Goal: Information Seeking & Learning: Learn about a topic

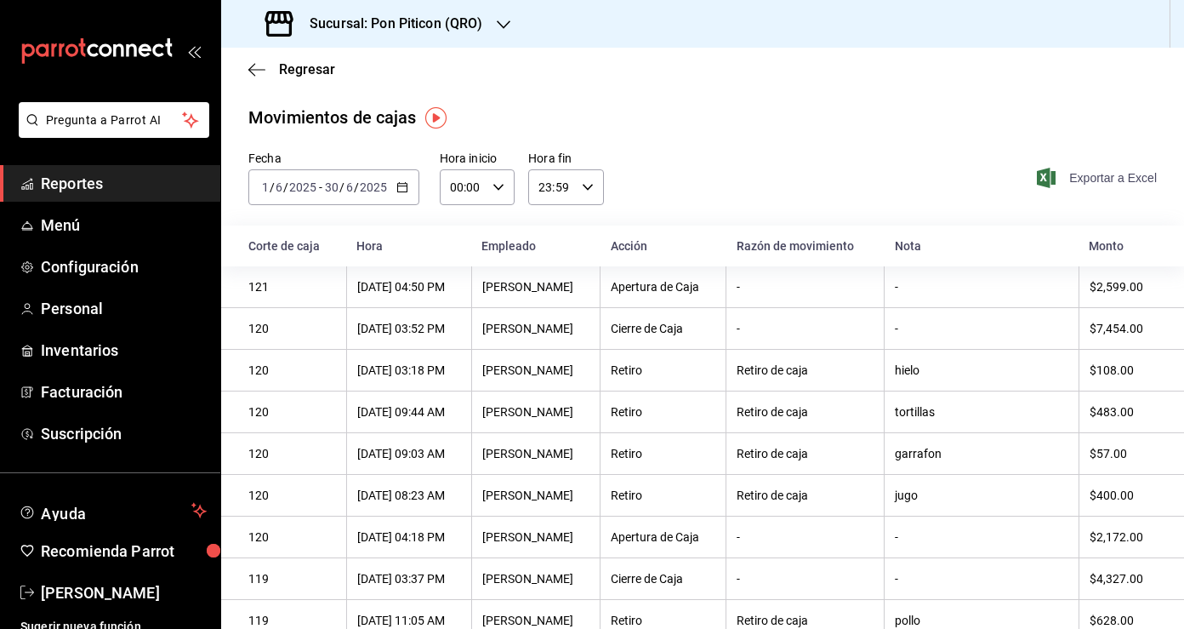
click at [1106, 179] on span "Exportar a Excel" at bounding box center [1098, 178] width 117 height 20
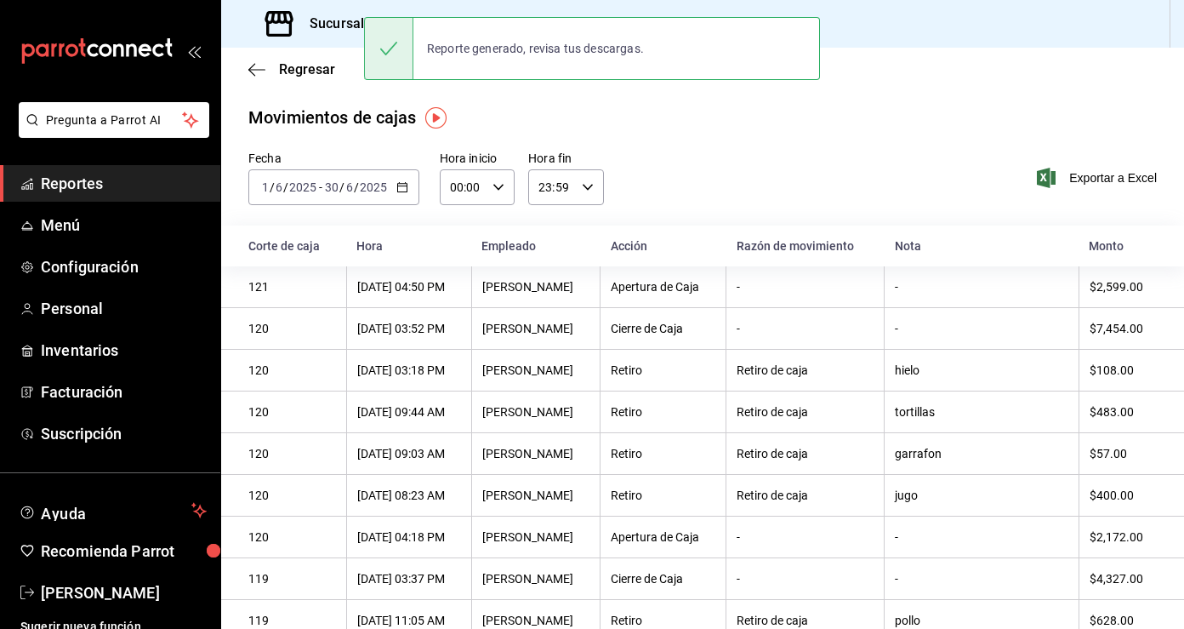
click at [245, 68] on div "Regresar" at bounding box center [702, 69] width 963 height 43
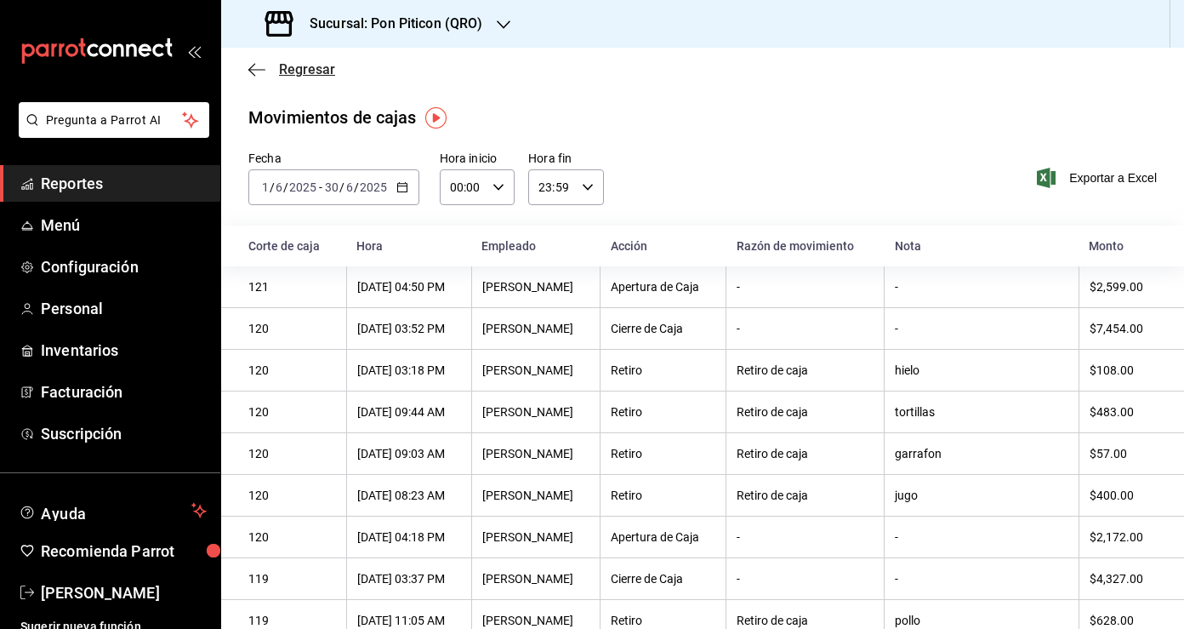
click at [259, 68] on icon "button" at bounding box center [256, 69] width 17 height 15
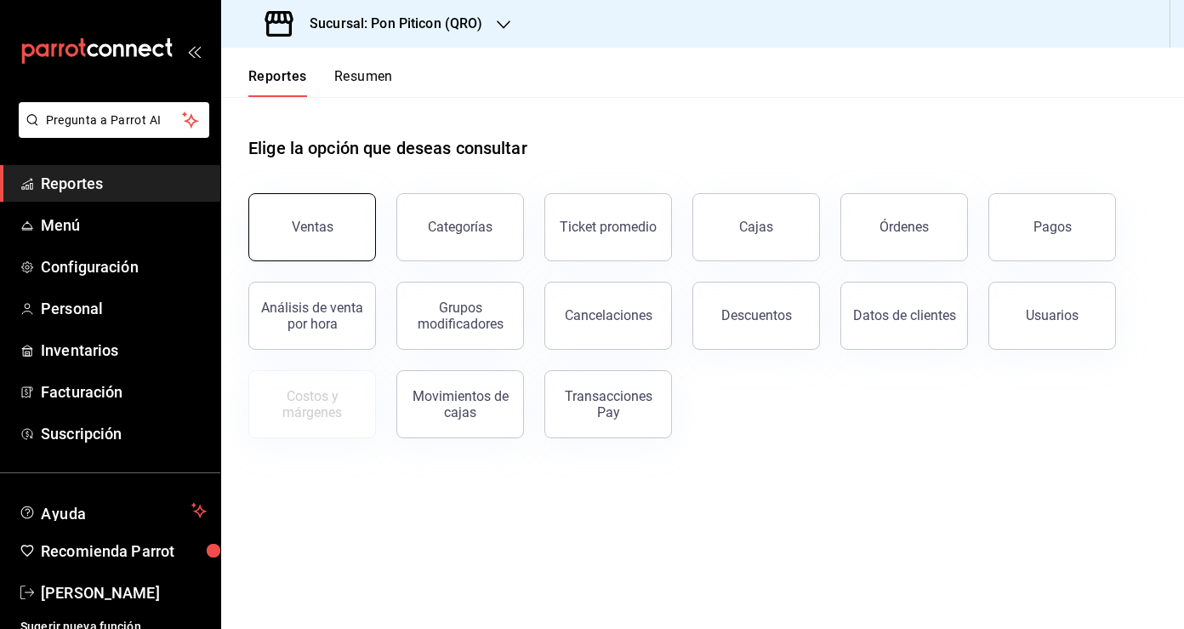
click at [322, 237] on button "Ventas" at bounding box center [312, 227] width 128 height 68
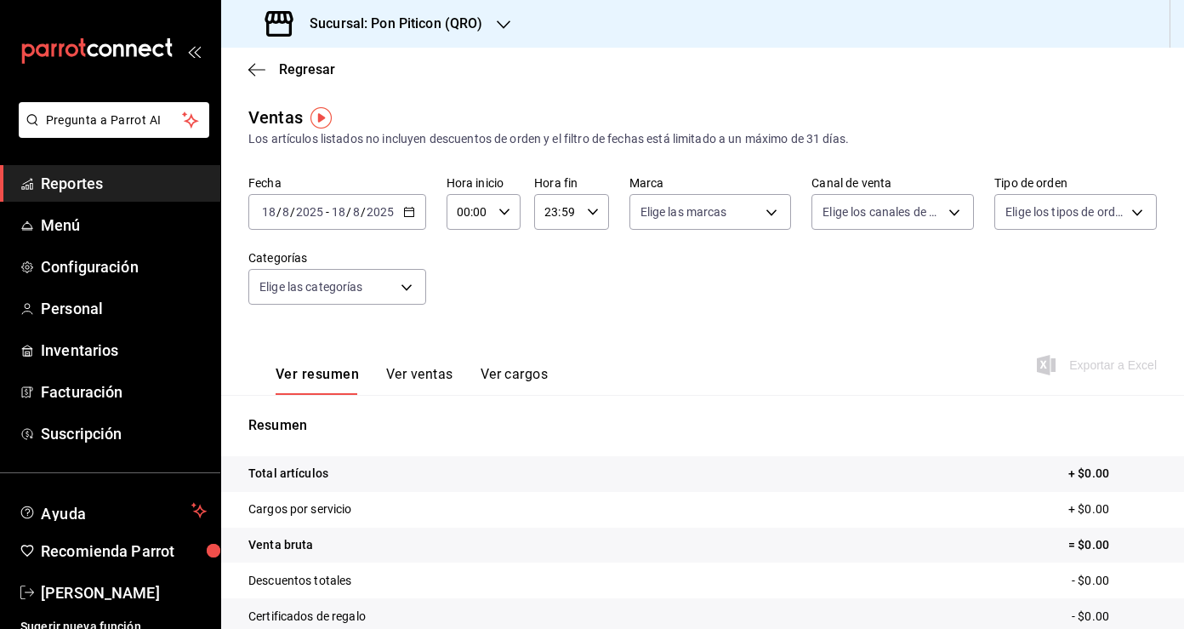
click at [409, 213] on icon "button" at bounding box center [409, 212] width 12 height 12
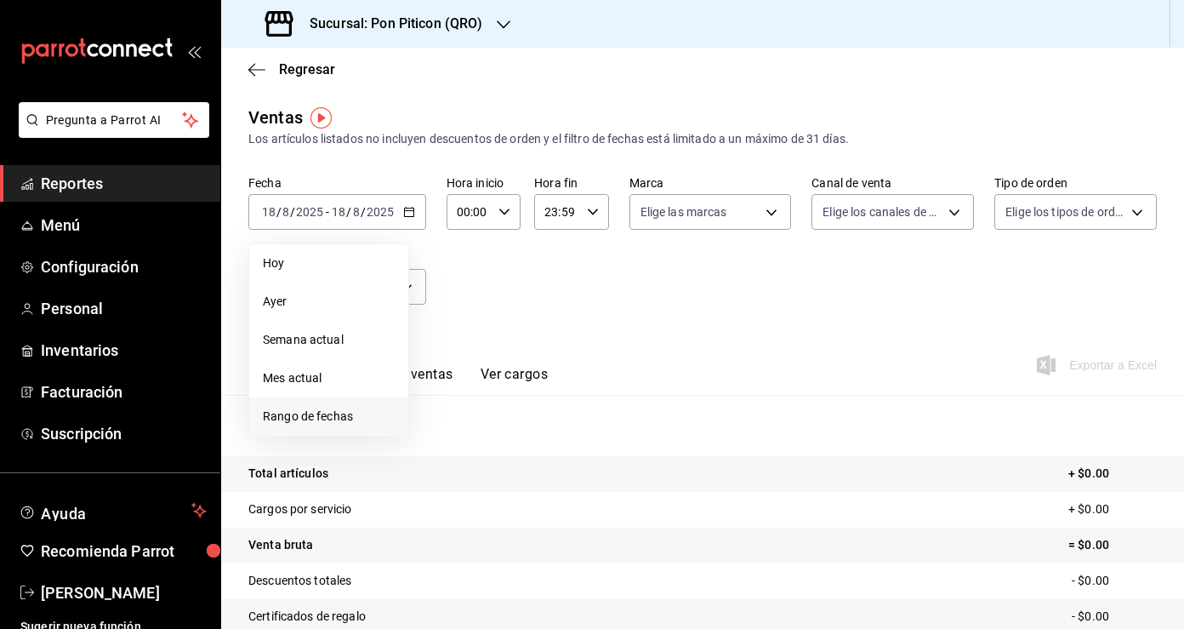
click at [333, 410] on span "Rango de fechas" at bounding box center [329, 416] width 132 height 18
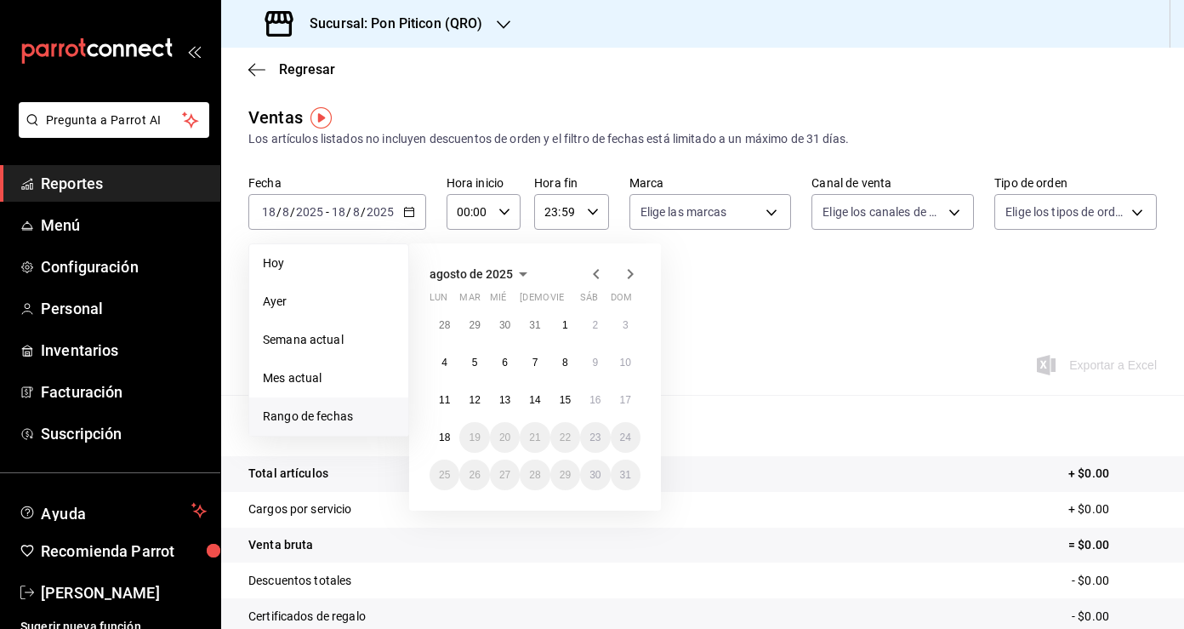
click at [591, 269] on icon "button" at bounding box center [596, 274] width 20 height 20
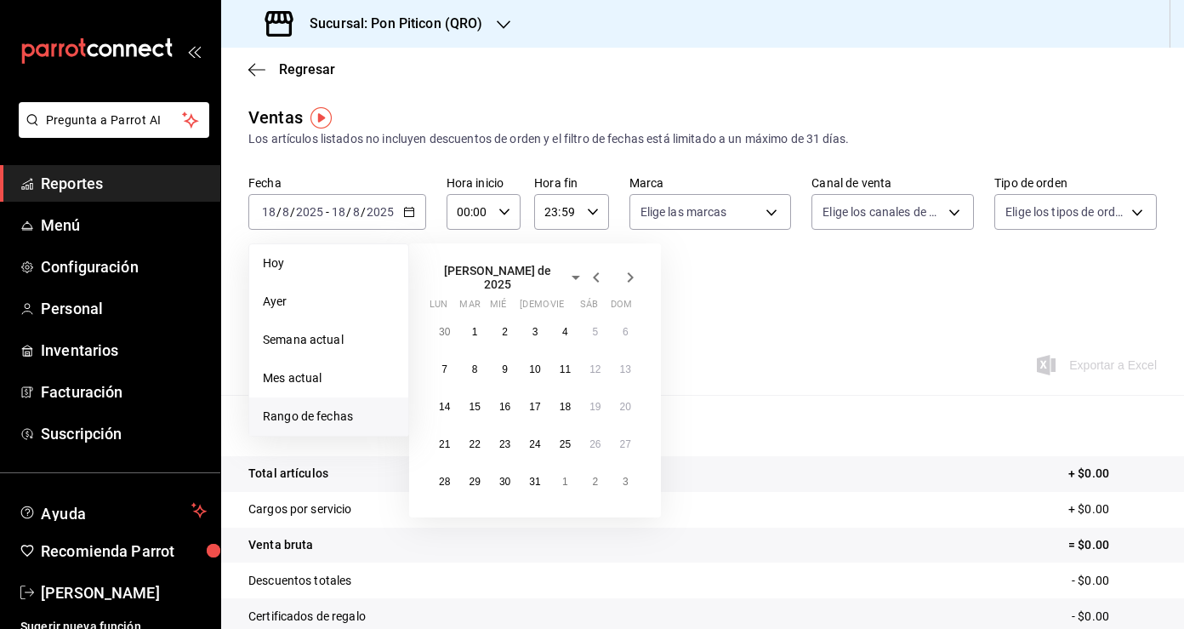
click at [595, 270] on icon "button" at bounding box center [596, 277] width 20 height 20
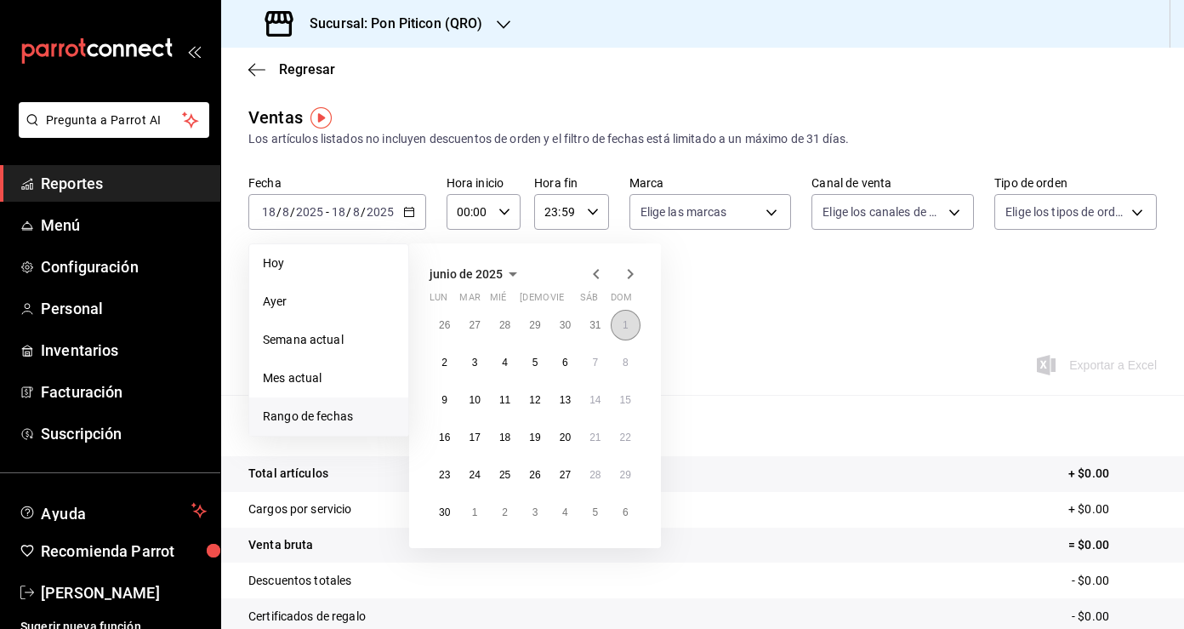
click at [624, 332] on button "1" at bounding box center [626, 325] width 30 height 31
click at [447, 512] on abbr "30" at bounding box center [444, 512] width 11 height 12
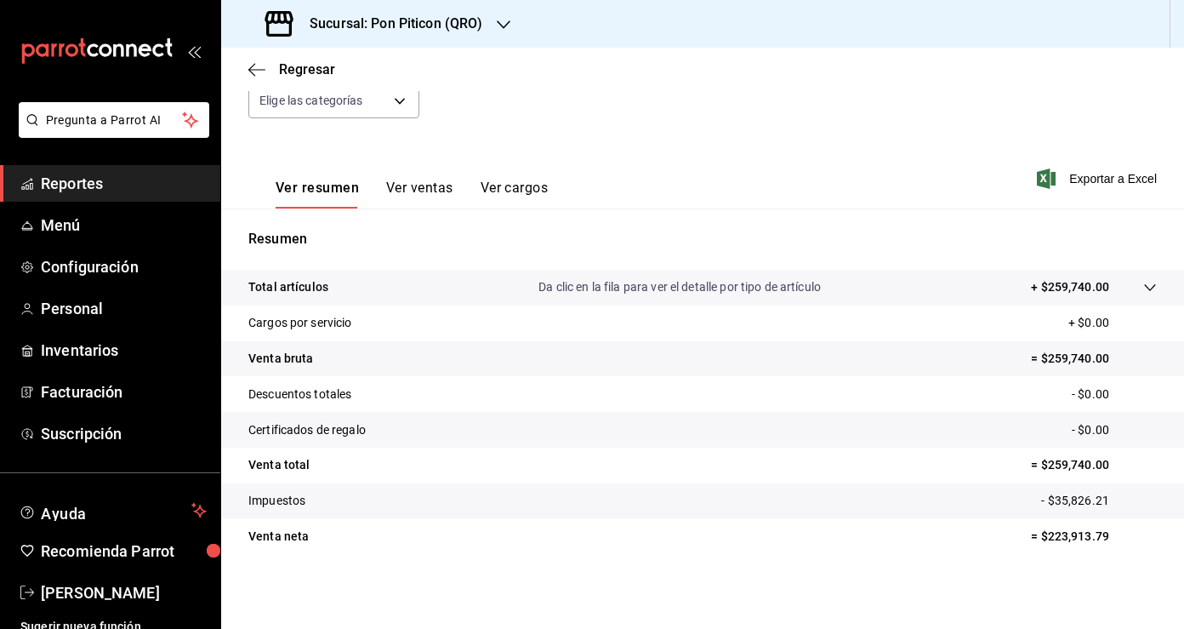
scroll to position [169, 0]
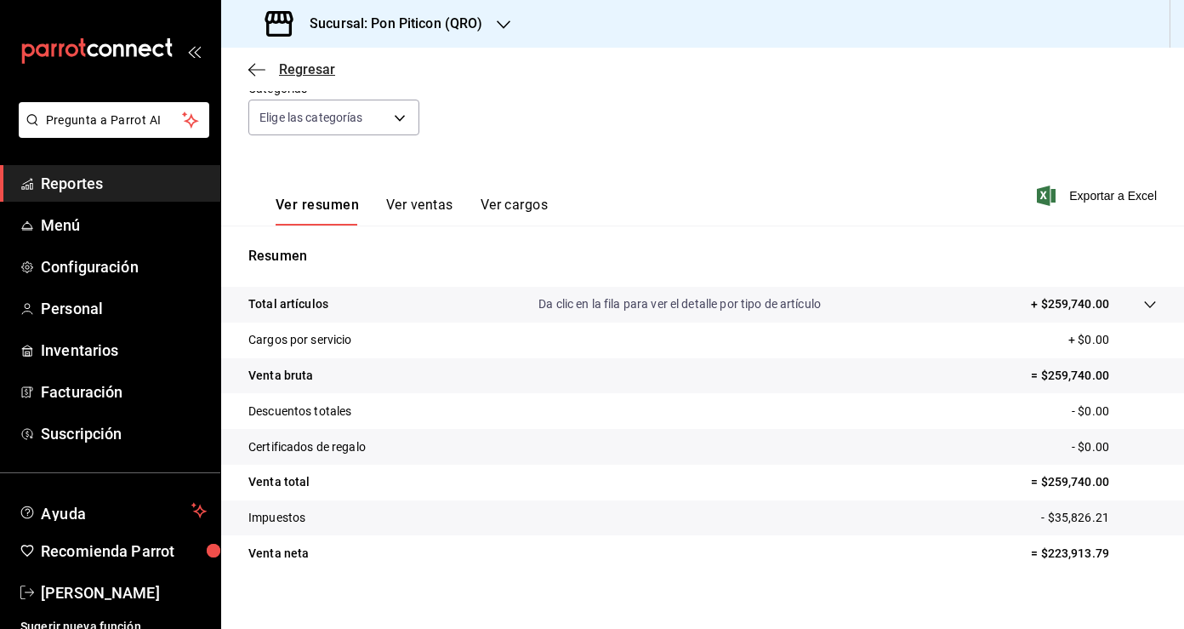
click at [253, 72] on icon "button" at bounding box center [256, 69] width 17 height 15
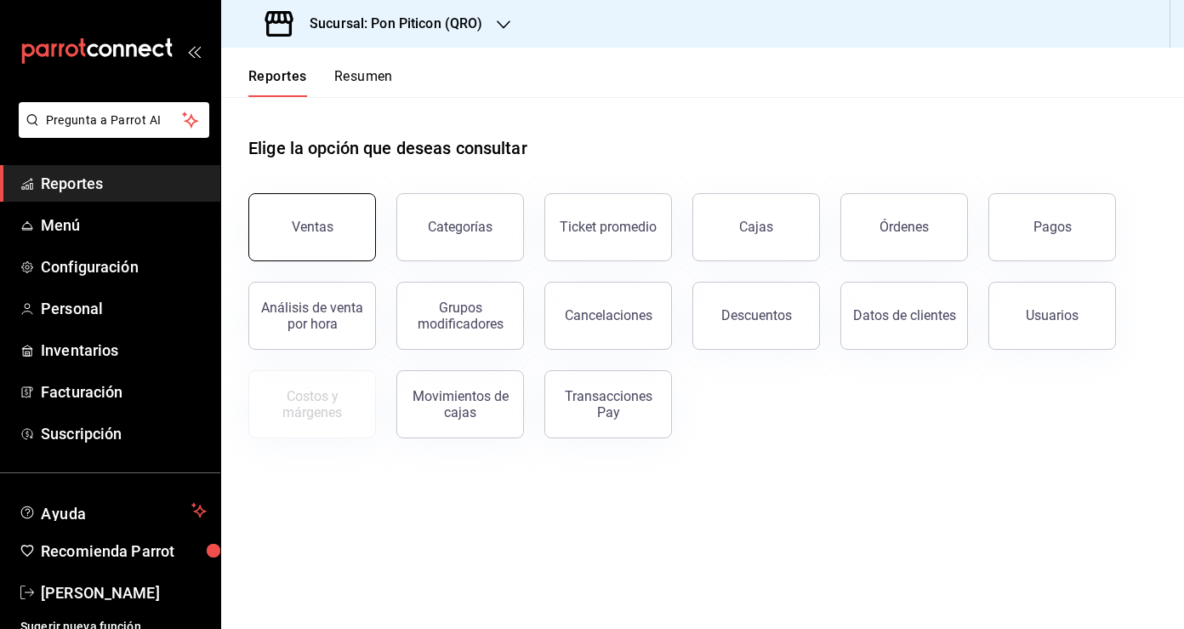
click at [316, 238] on button "Ventas" at bounding box center [312, 227] width 128 height 68
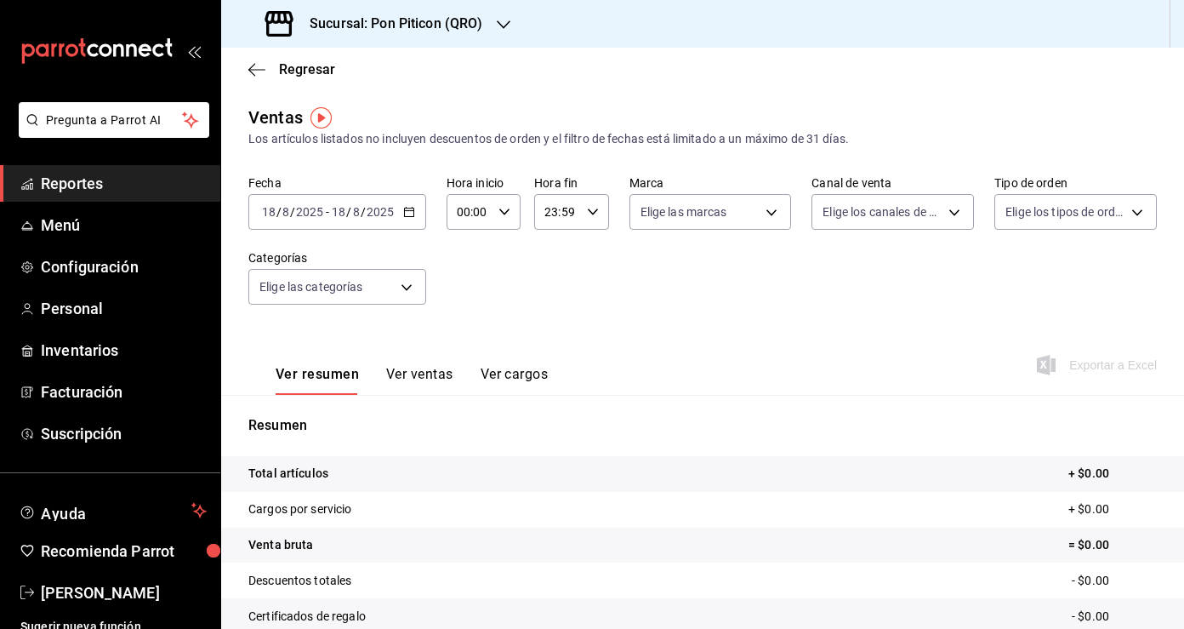
click at [407, 210] on \(Stroke\) "button" at bounding box center [408, 210] width 9 height 1
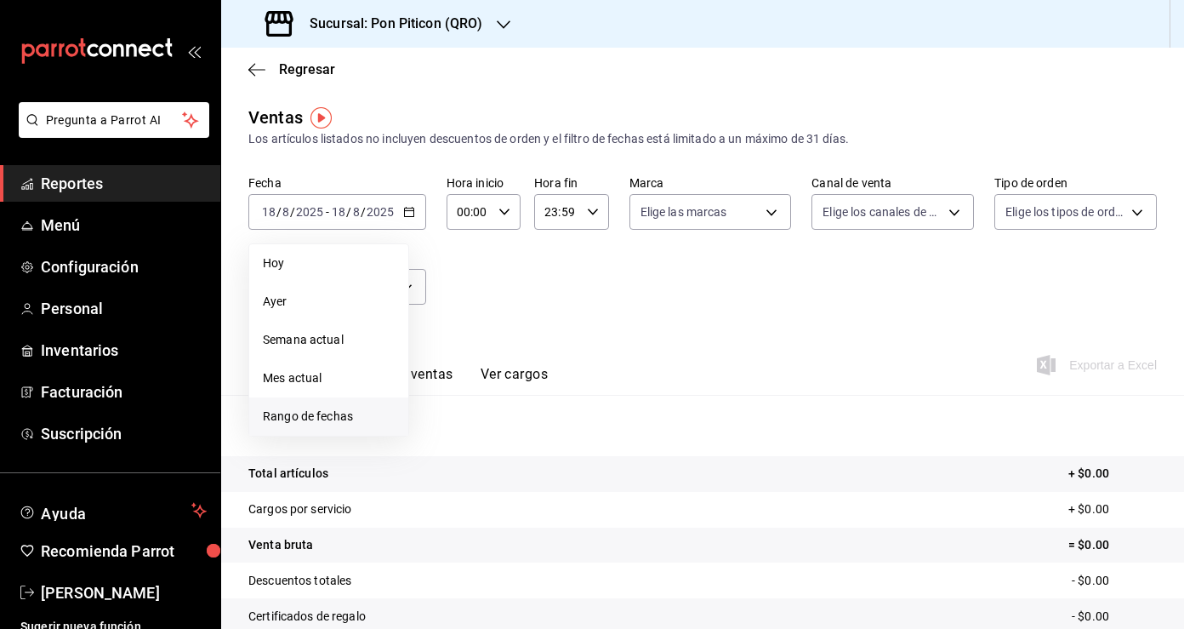
click at [322, 409] on span "Rango de fechas" at bounding box center [329, 416] width 132 height 18
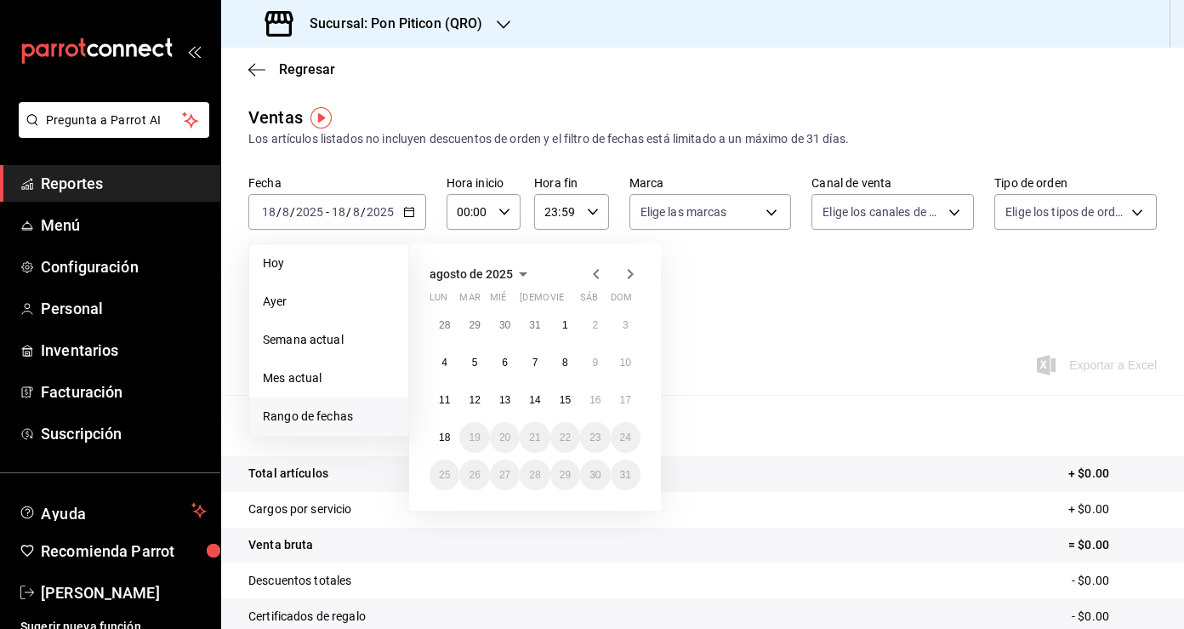
click at [597, 269] on icon "button" at bounding box center [596, 274] width 20 height 20
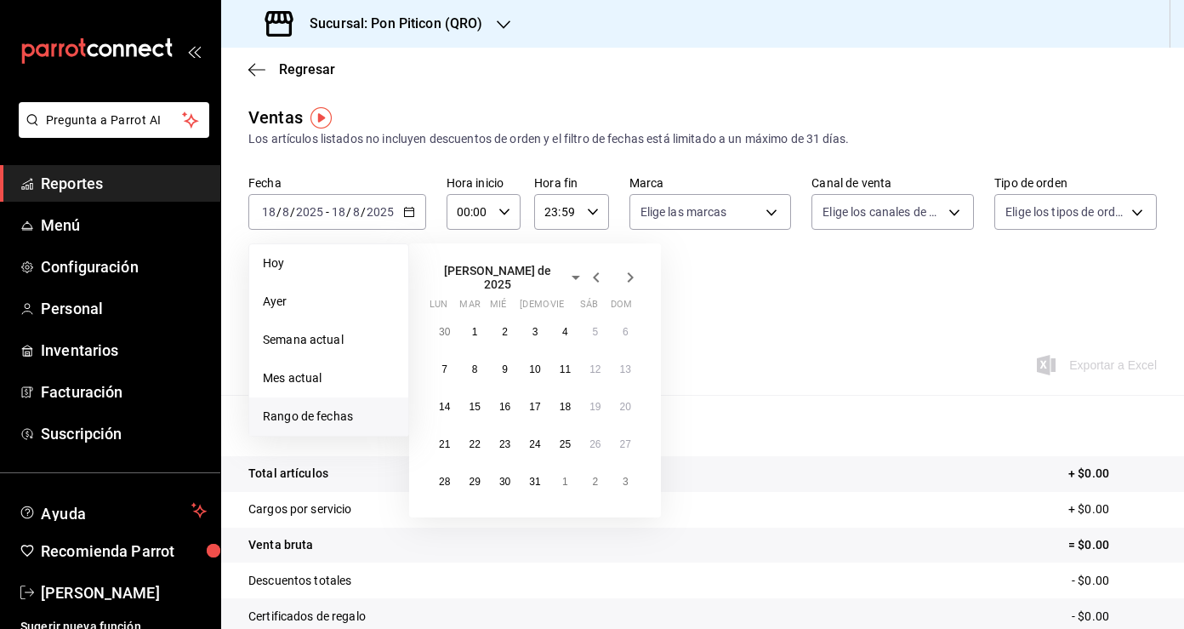
click at [597, 269] on icon "button" at bounding box center [596, 277] width 20 height 20
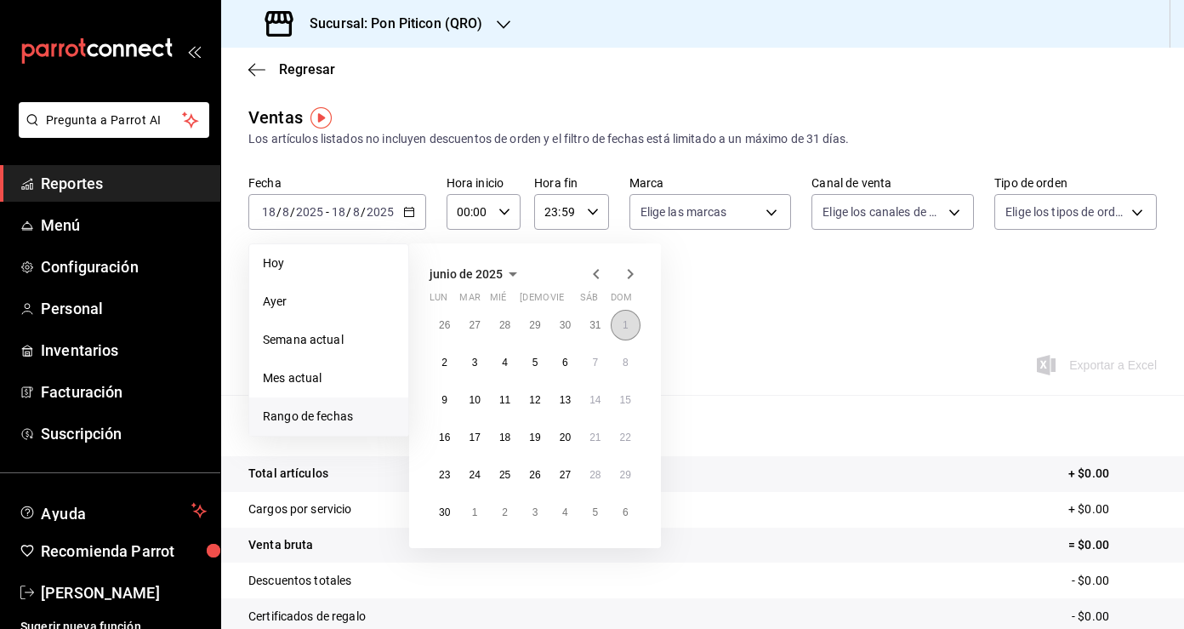
click at [627, 324] on abbr "1" at bounding box center [626, 325] width 6 height 12
click at [442, 512] on abbr "30" at bounding box center [444, 512] width 11 height 12
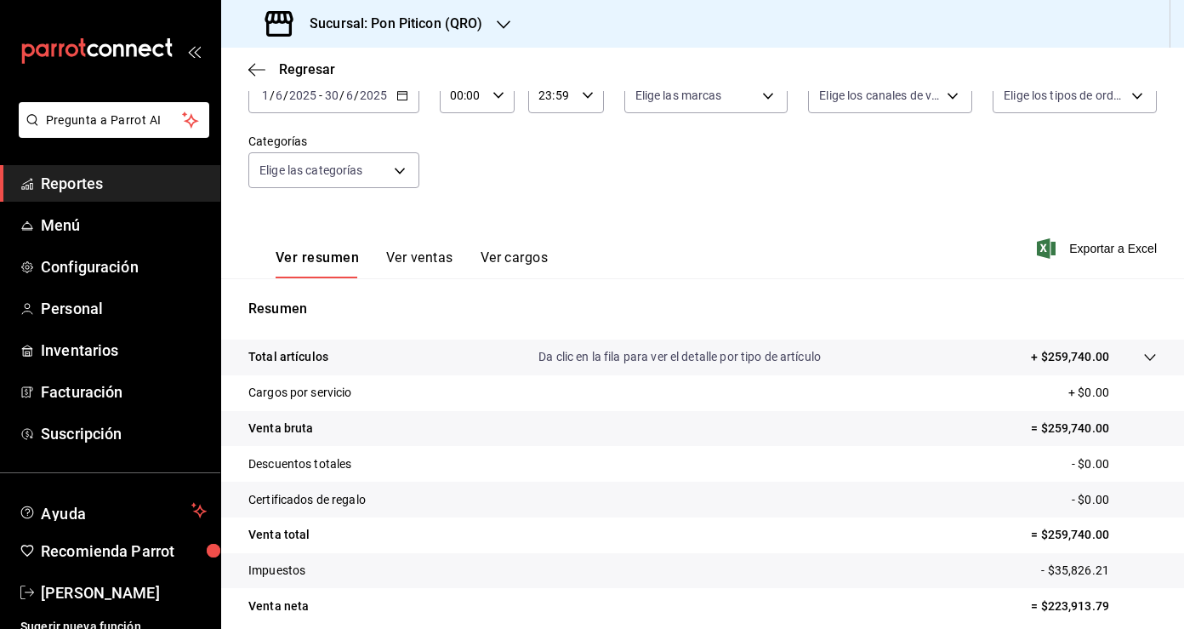
scroll to position [114, 0]
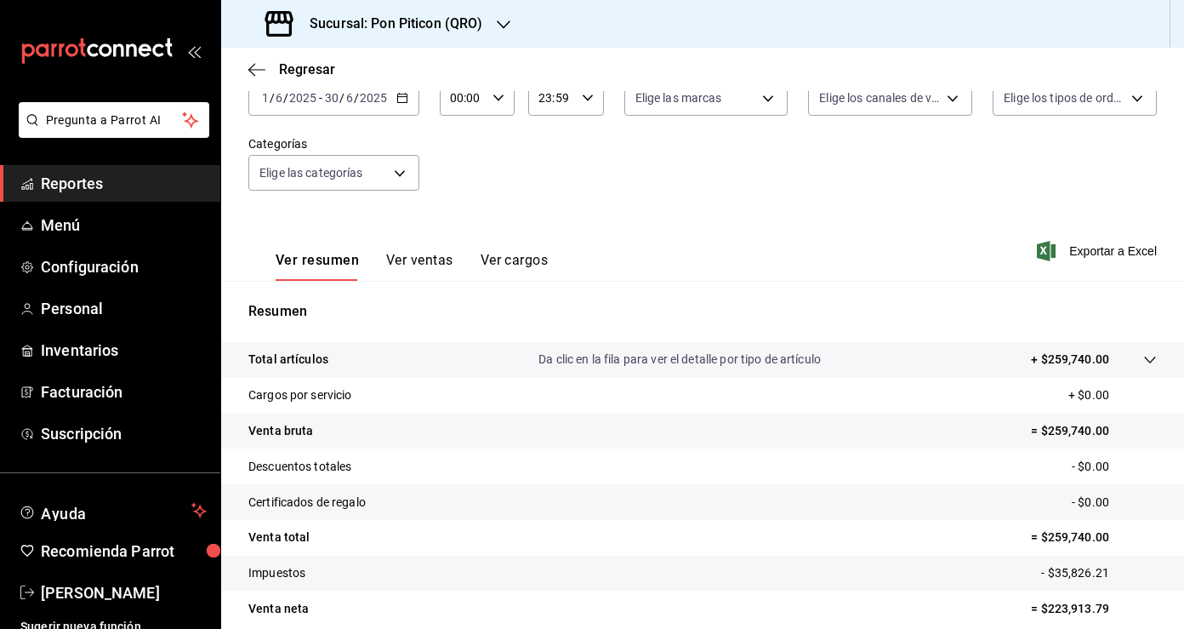
click at [435, 270] on button "Ver ventas" at bounding box center [419, 266] width 67 height 29
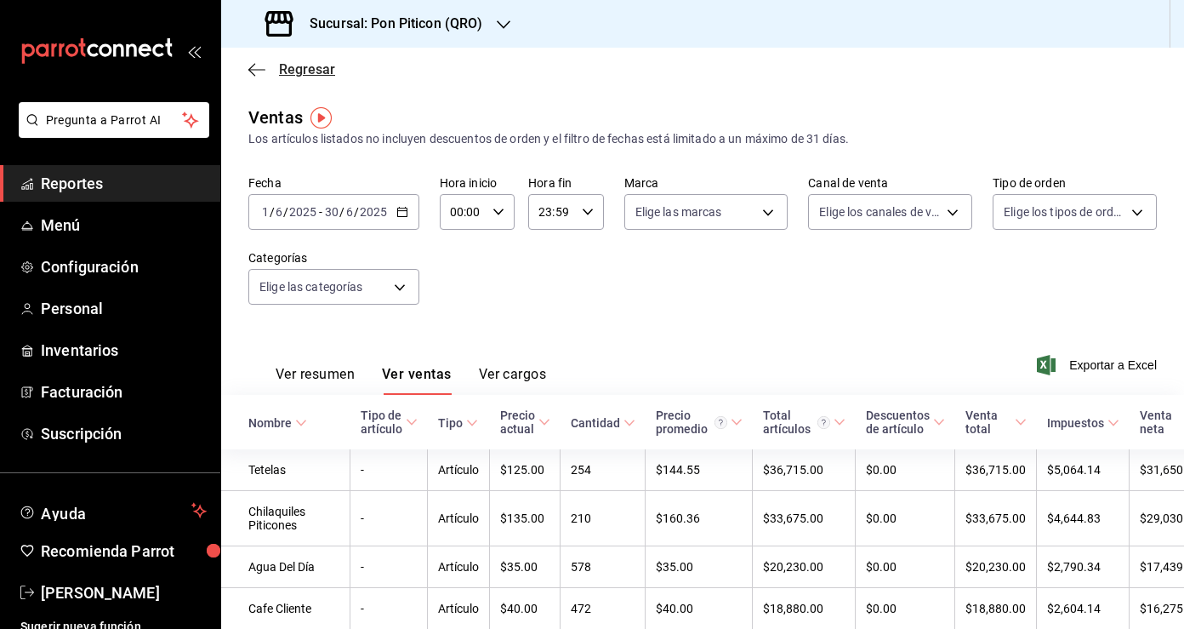
click at [253, 71] on icon "button" at bounding box center [256, 69] width 17 height 15
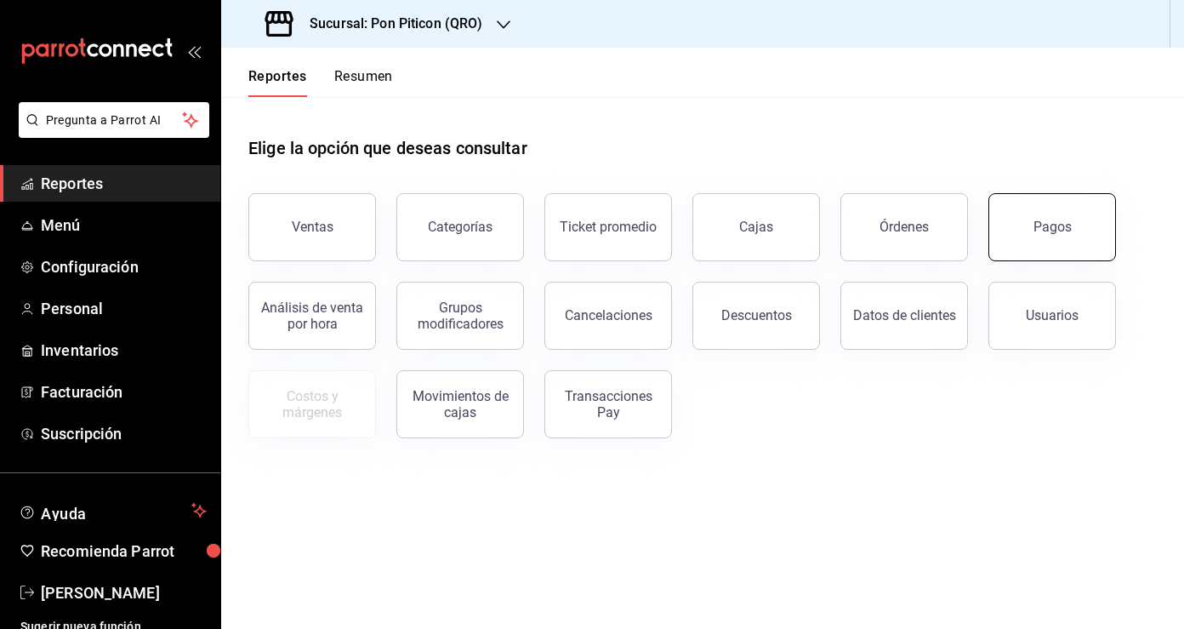
click at [1025, 208] on button "Pagos" at bounding box center [1052, 227] width 128 height 68
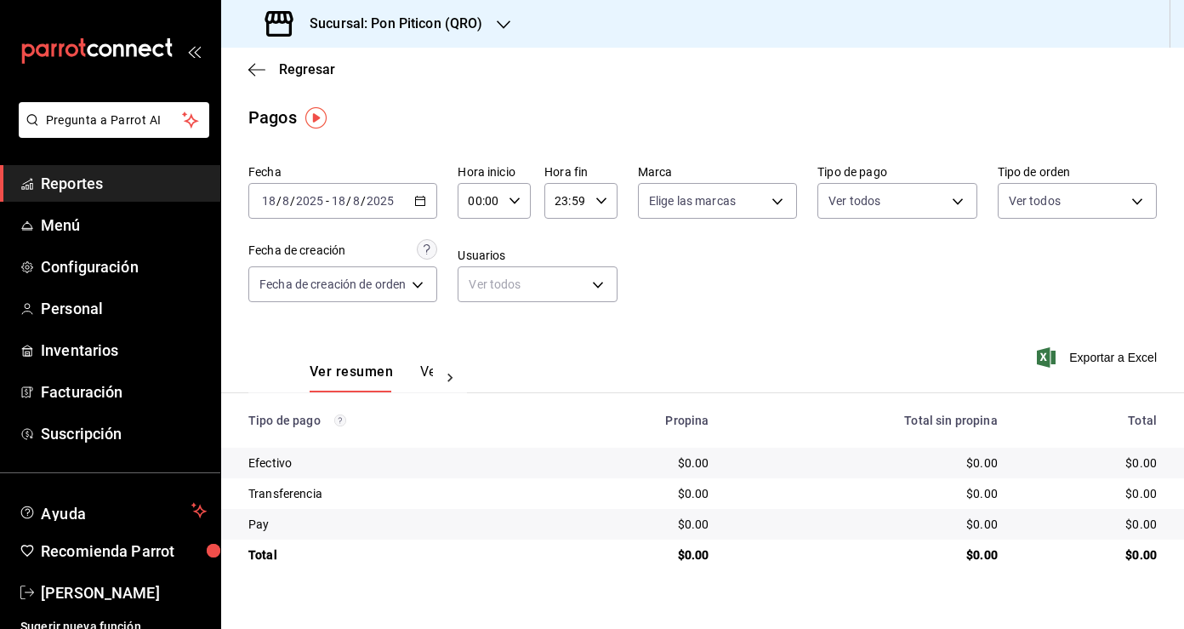
click at [421, 198] on icon "button" at bounding box center [420, 201] width 12 height 12
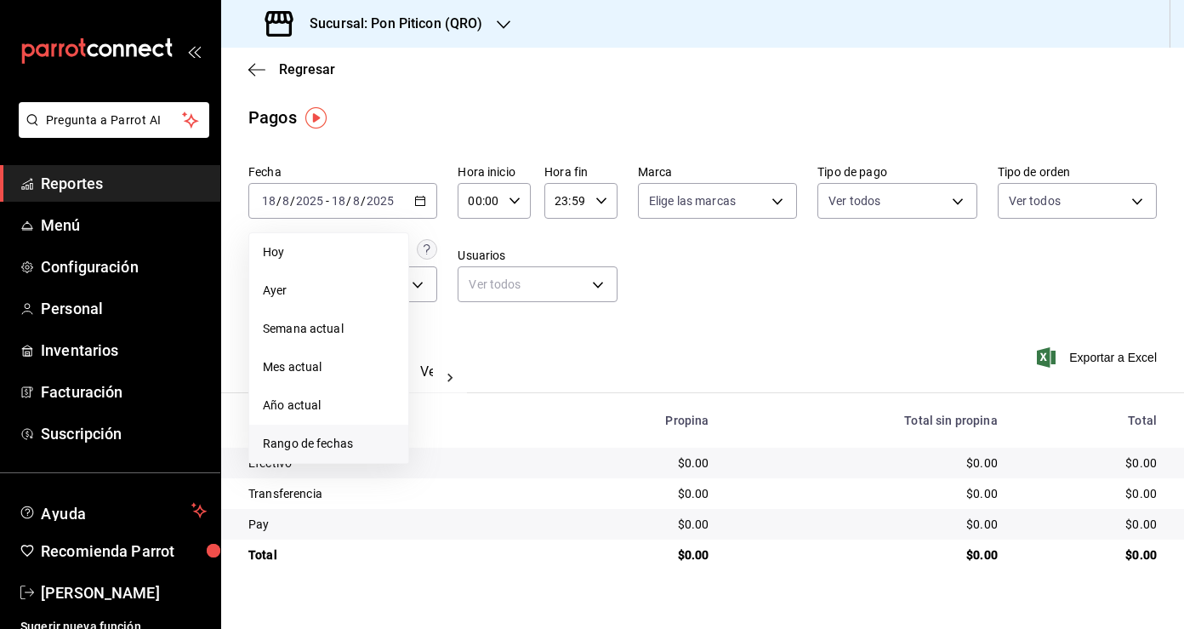
click at [351, 441] on span "Rango de fechas" at bounding box center [329, 444] width 132 height 18
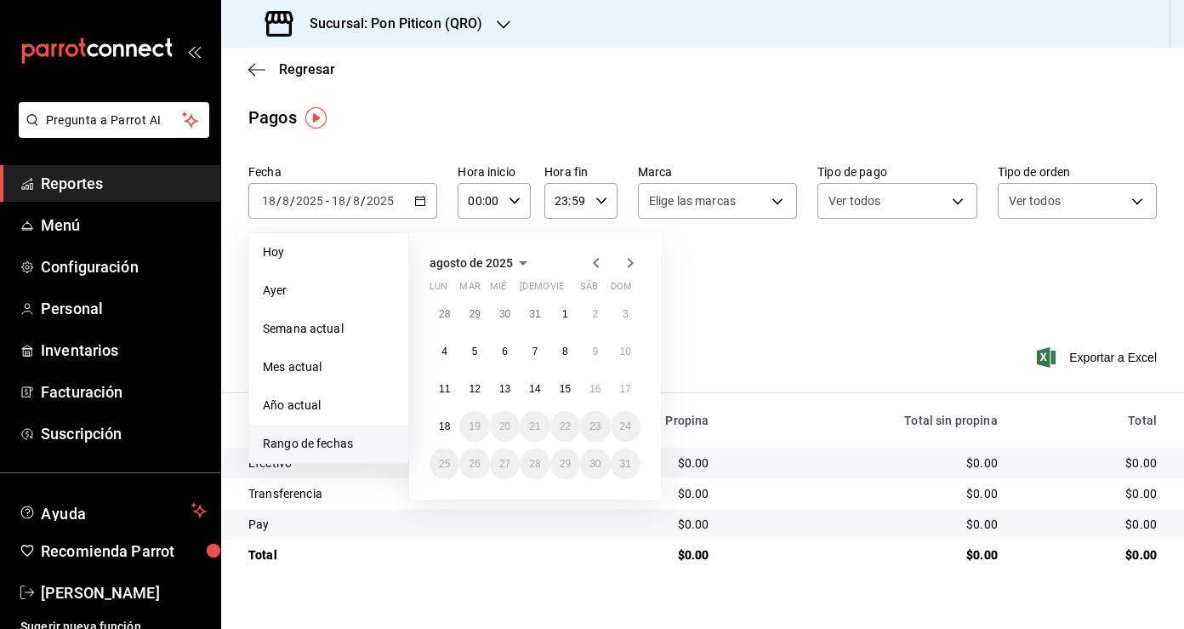
click at [603, 260] on icon "button" at bounding box center [596, 263] width 20 height 20
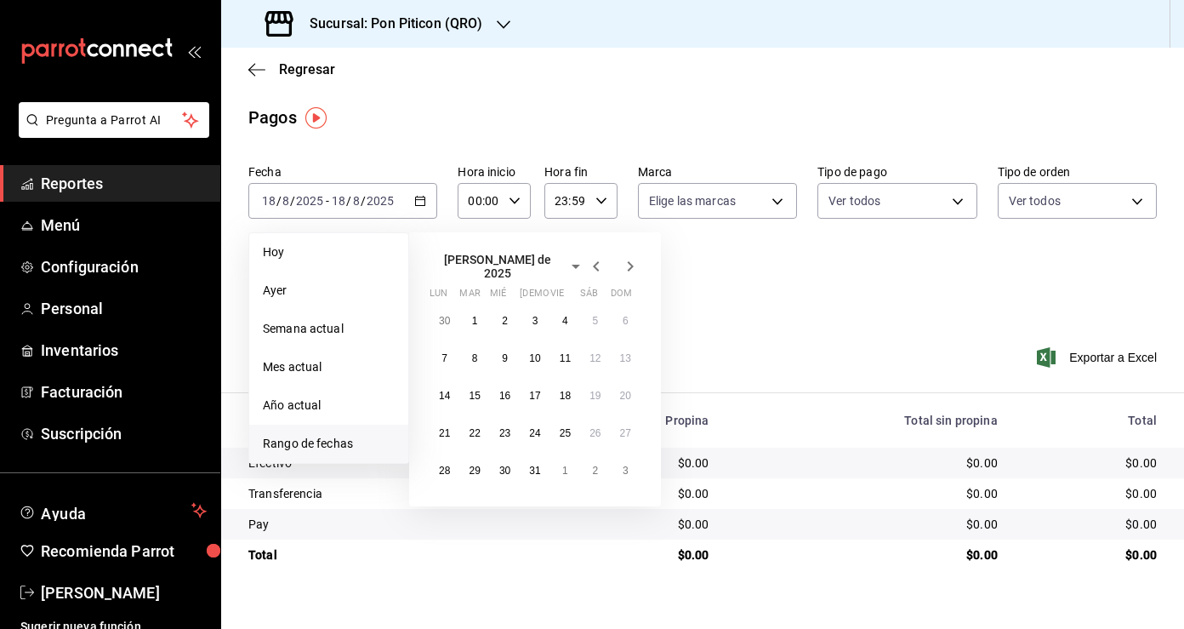
click at [603, 260] on icon "button" at bounding box center [596, 266] width 20 height 20
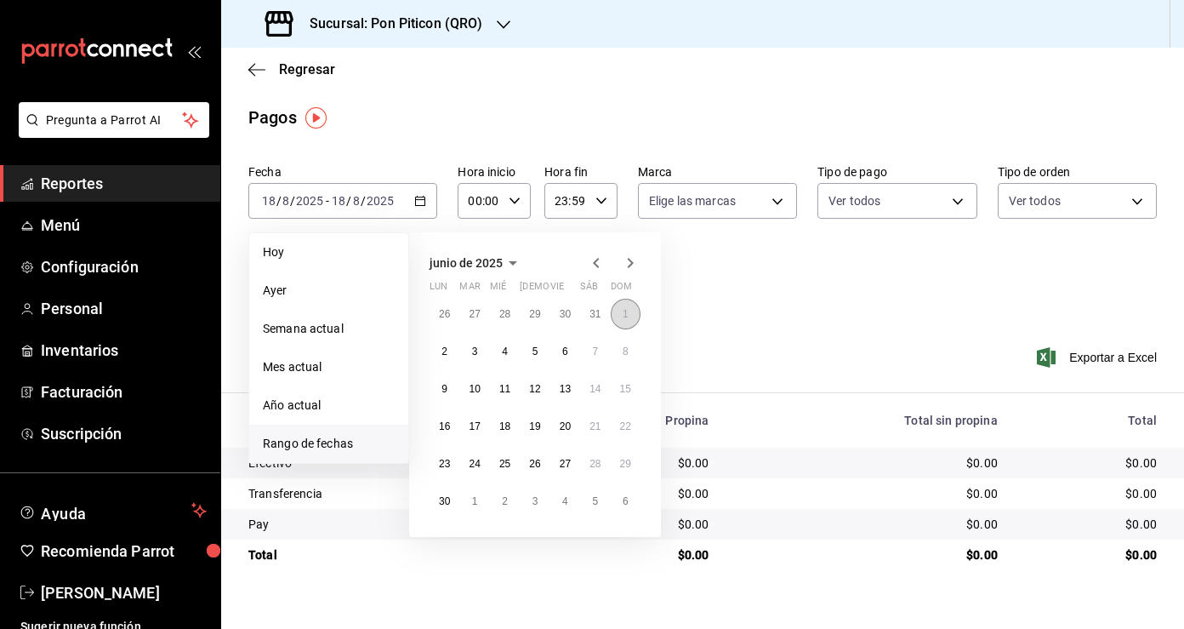
click at [624, 310] on abbr "1" at bounding box center [626, 314] width 6 height 12
click at [447, 508] on button "30" at bounding box center [445, 501] width 30 height 31
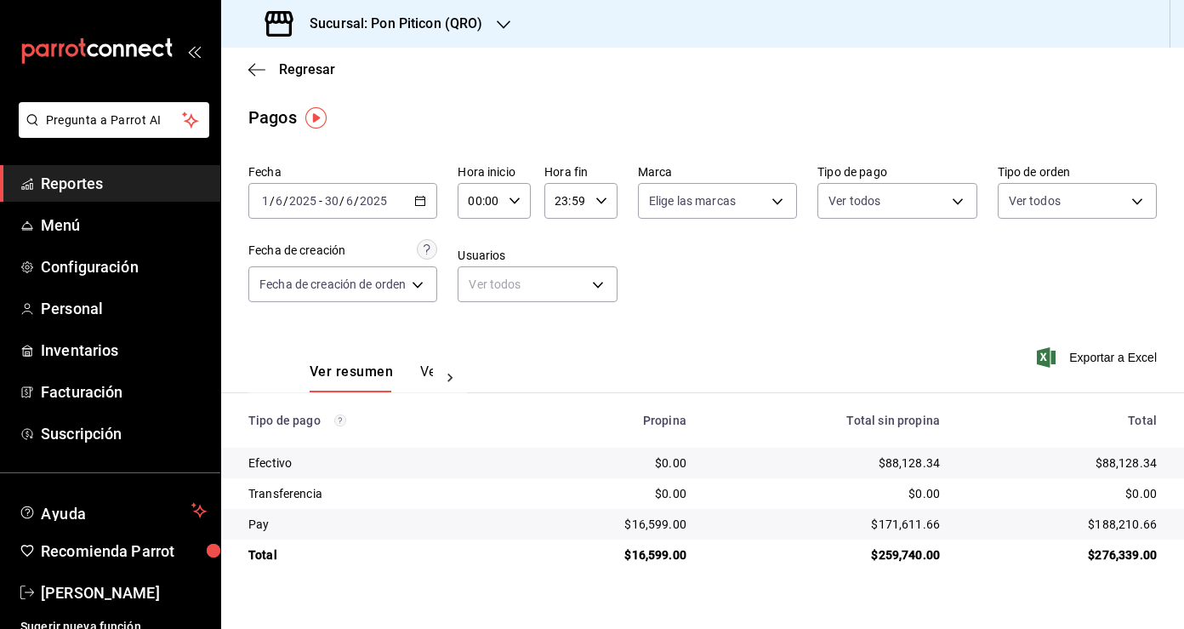
click at [657, 551] on div "$16,599.00" at bounding box center [606, 554] width 160 height 17
copy div "$16,599.00"
click at [256, 64] on icon "button" at bounding box center [256, 69] width 17 height 15
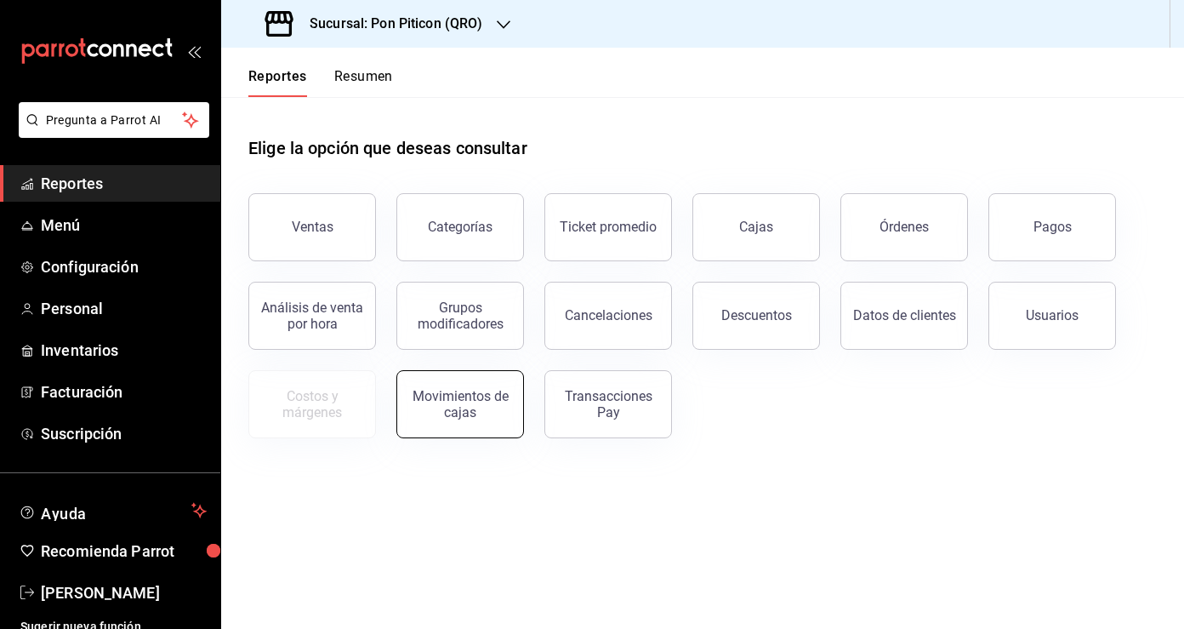
click at [471, 414] on div "Movimientos de cajas" at bounding box center [459, 404] width 105 height 32
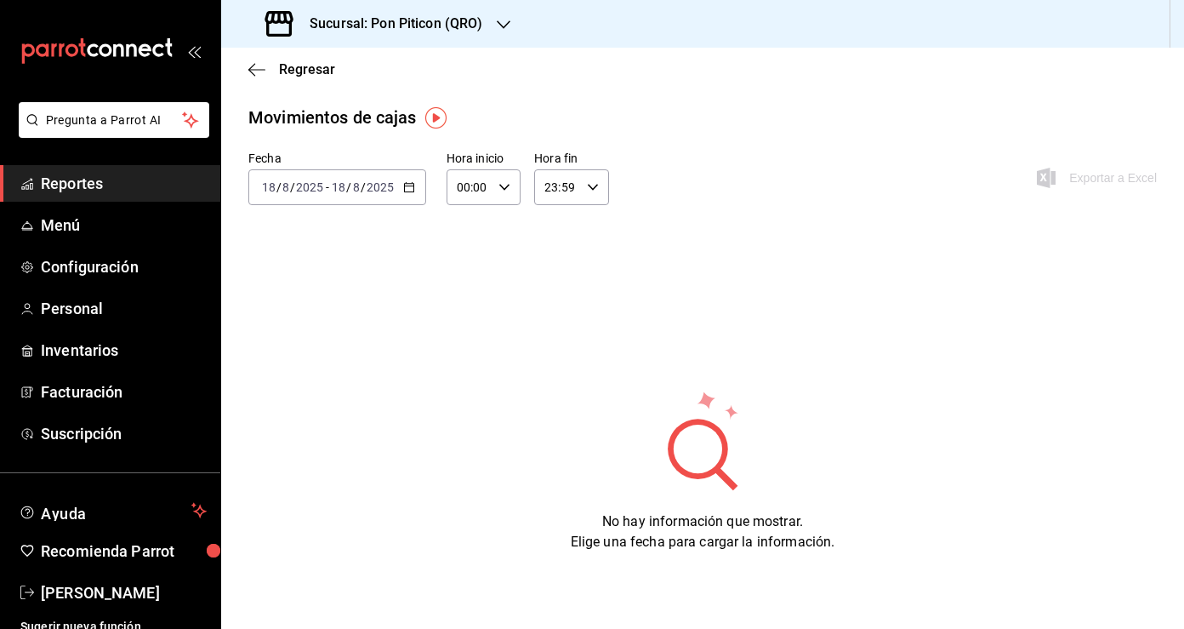
click at [404, 186] on icon "button" at bounding box center [409, 187] width 12 height 12
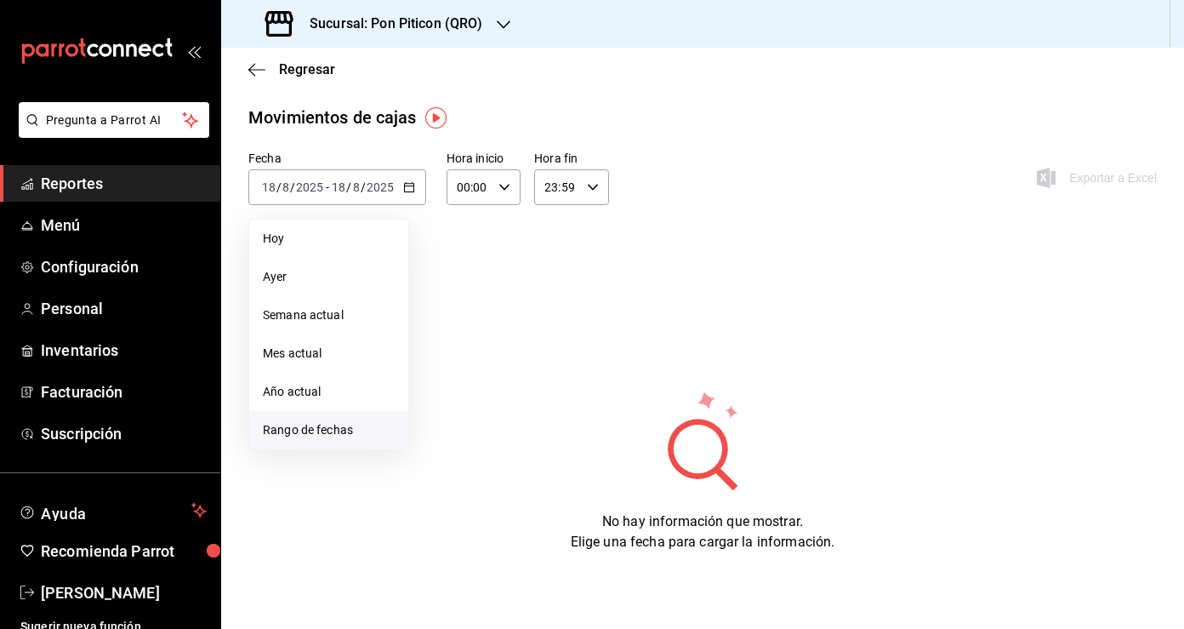
click at [353, 424] on span "Rango de fechas" at bounding box center [329, 430] width 132 height 18
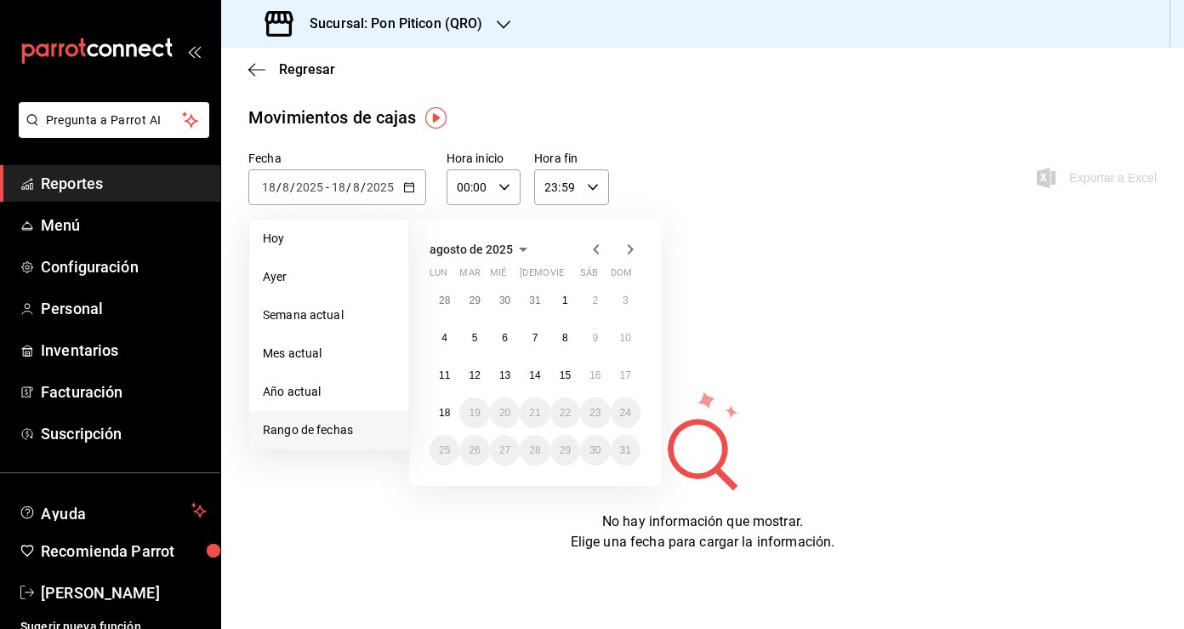
click at [600, 247] on icon "button" at bounding box center [596, 249] width 20 height 20
click at [600, 247] on icon "button" at bounding box center [596, 252] width 20 height 20
click at [630, 305] on button "1" at bounding box center [626, 300] width 30 height 31
click at [443, 486] on abbr "30" at bounding box center [444, 487] width 11 height 12
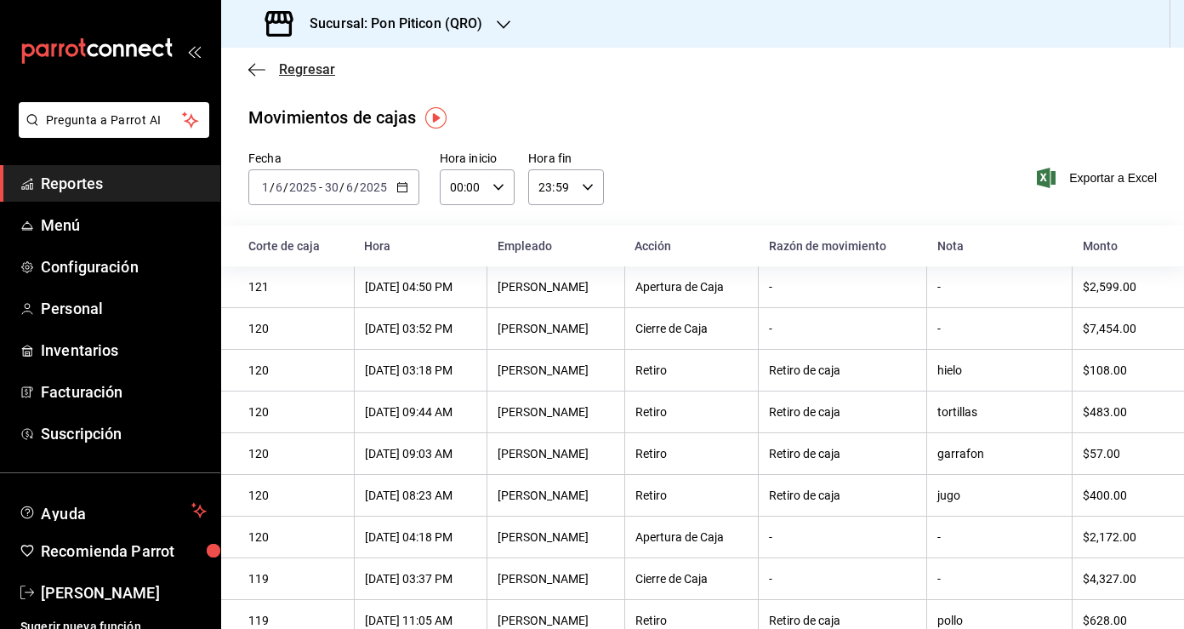
click at [265, 70] on span "Regresar" at bounding box center [291, 69] width 87 height 16
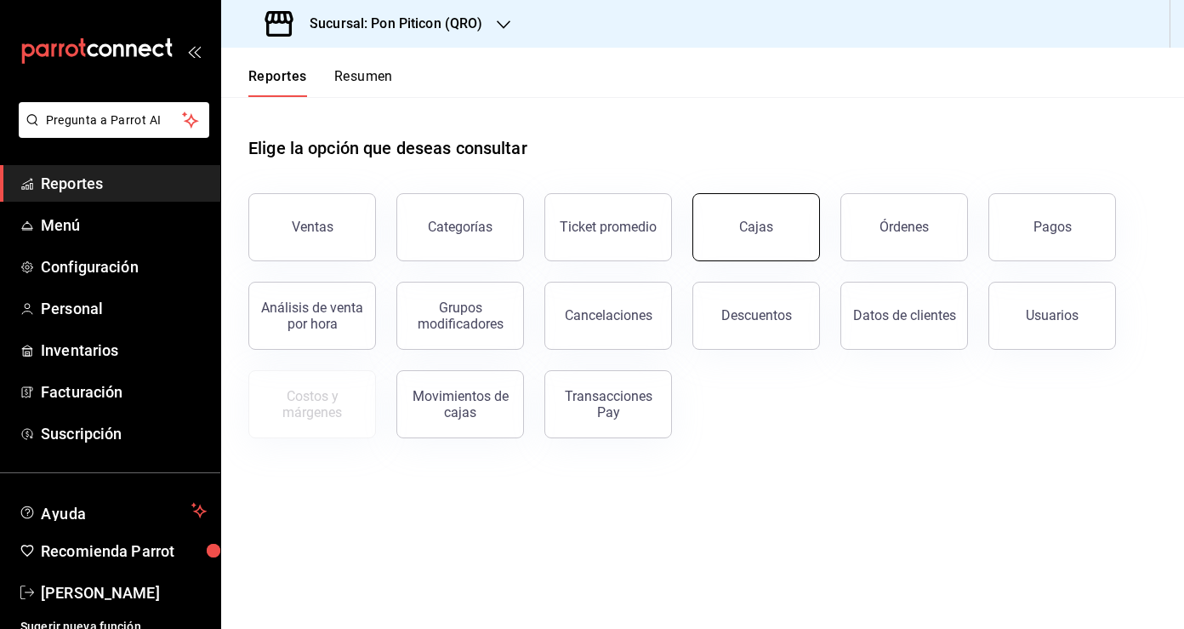
click at [801, 226] on button "Cajas" at bounding box center [756, 227] width 128 height 68
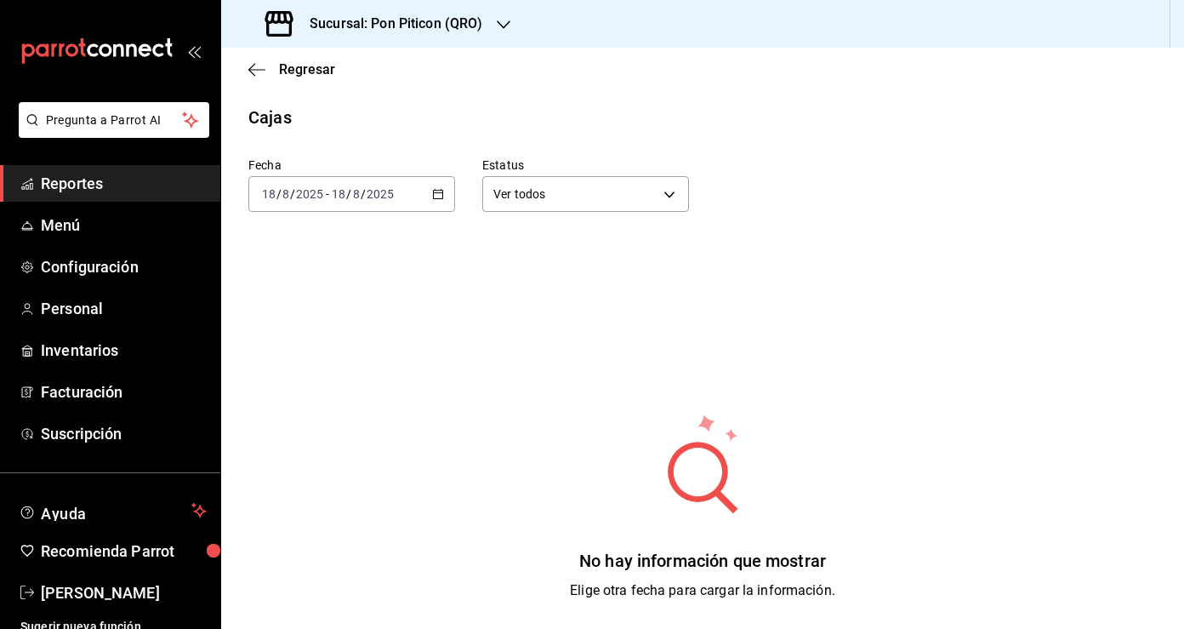
click at [436, 191] on icon "button" at bounding box center [438, 194] width 12 height 12
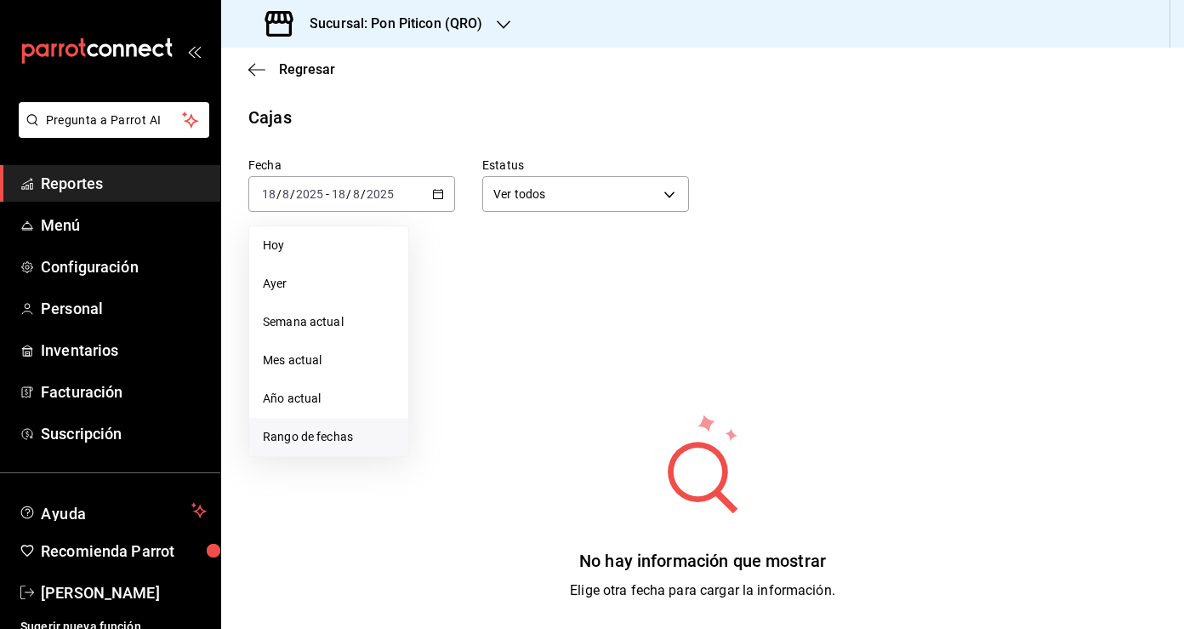
click at [326, 436] on span "Rango de fechas" at bounding box center [329, 437] width 132 height 18
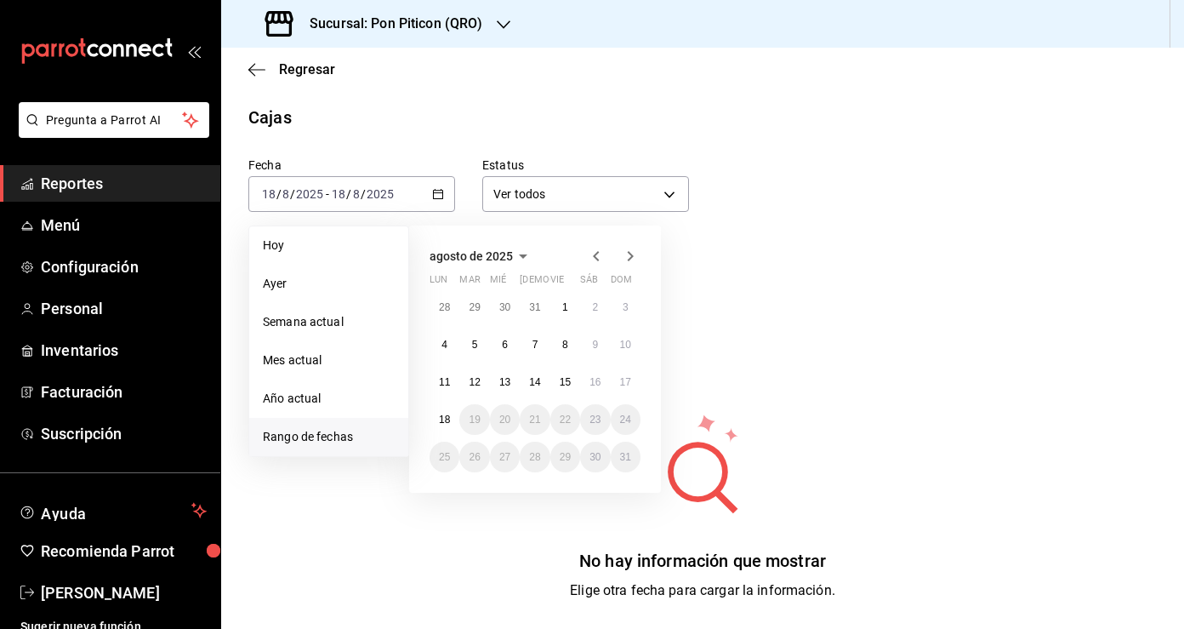
click at [599, 258] on icon "button" at bounding box center [596, 256] width 20 height 20
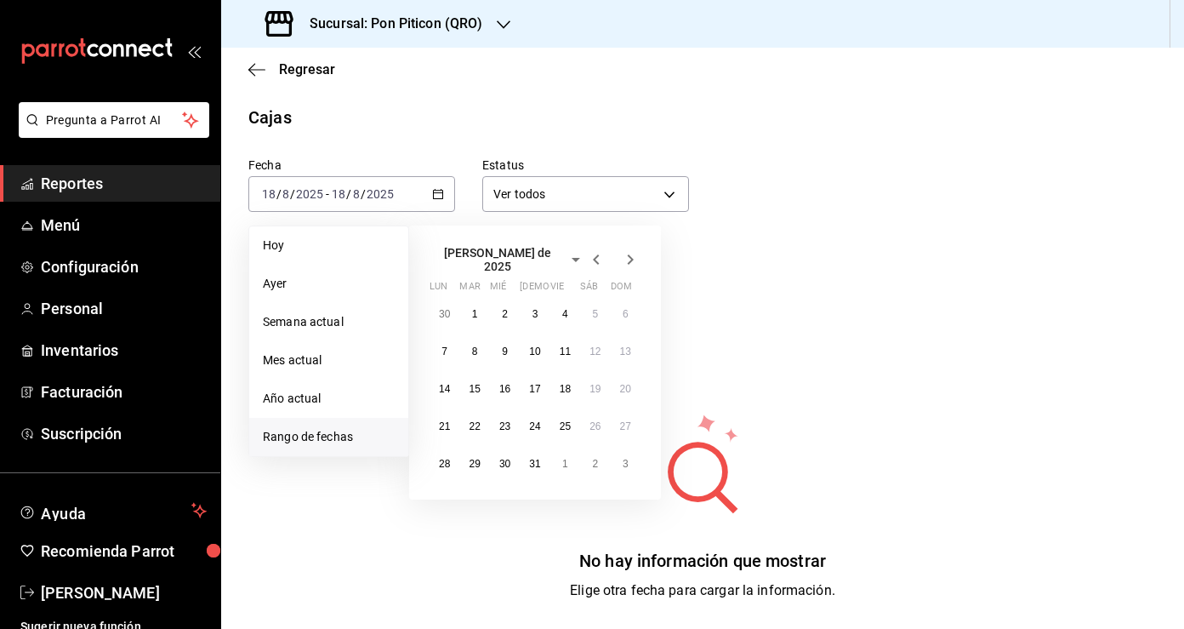
click at [599, 258] on icon "button" at bounding box center [596, 259] width 20 height 20
click at [632, 303] on button "1" at bounding box center [626, 307] width 30 height 31
click at [440, 483] on button "30" at bounding box center [445, 494] width 30 height 31
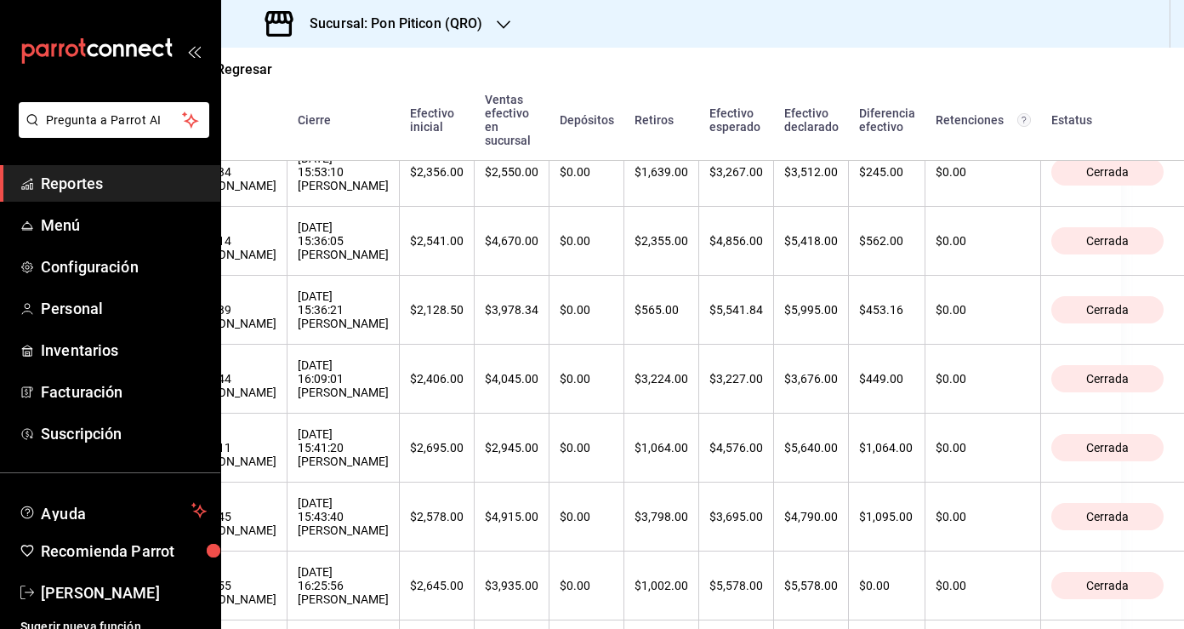
scroll to position [1232, 63]
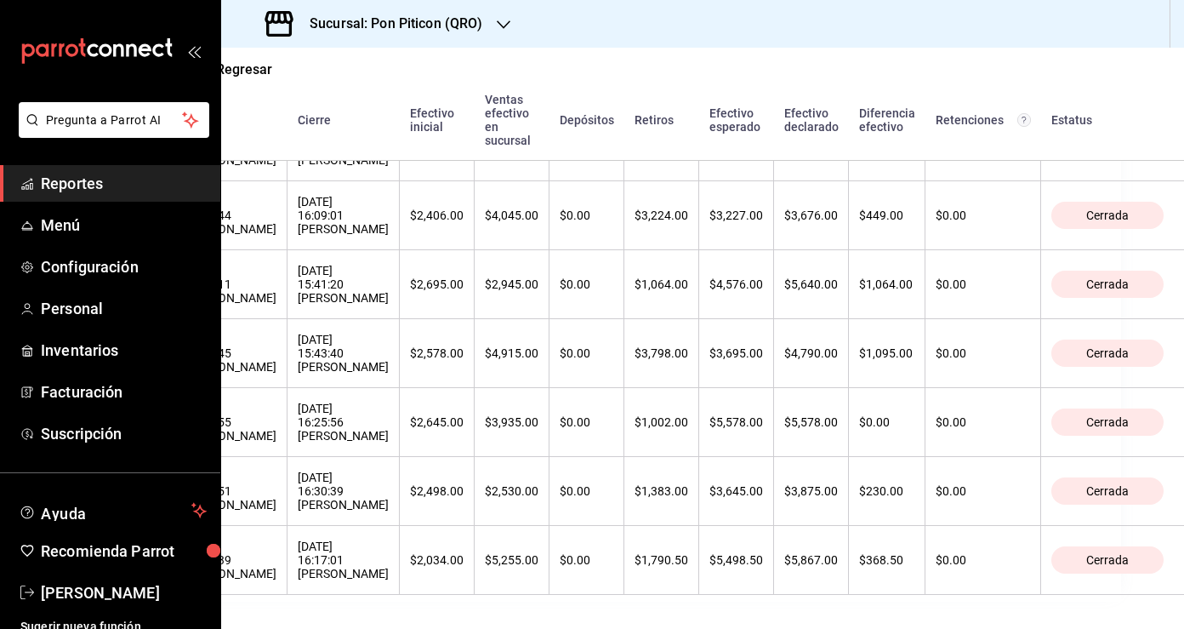
drag, startPoint x: 249, startPoint y: 276, endPoint x: 1085, endPoint y: 601, distance: 897.0
copy thead
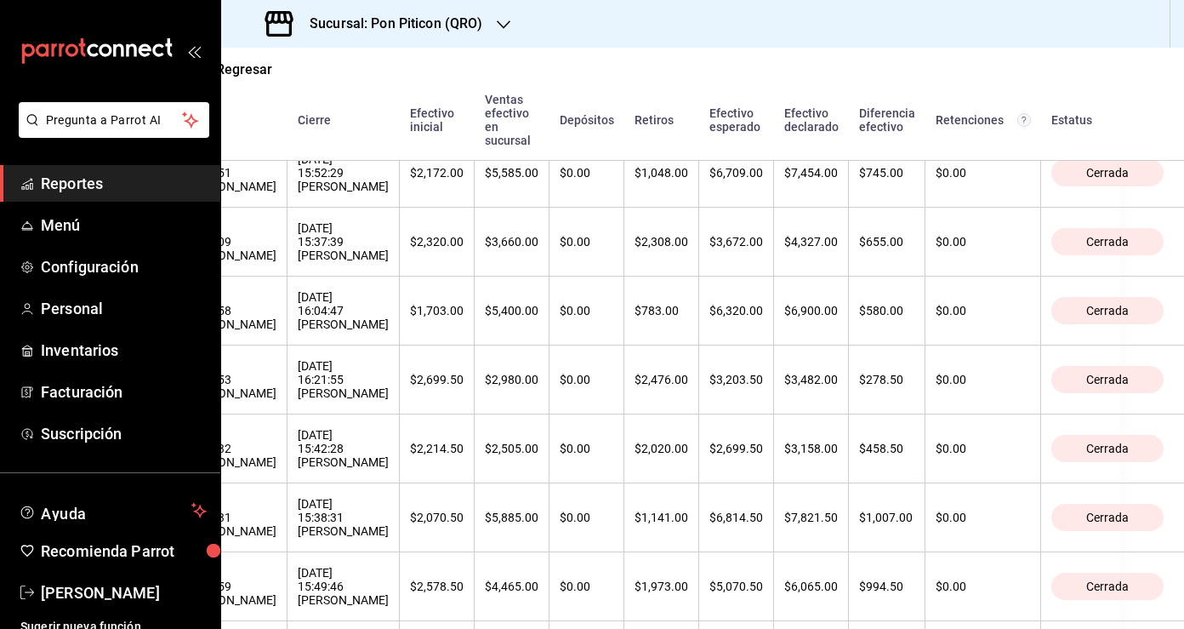
scroll to position [0, 0]
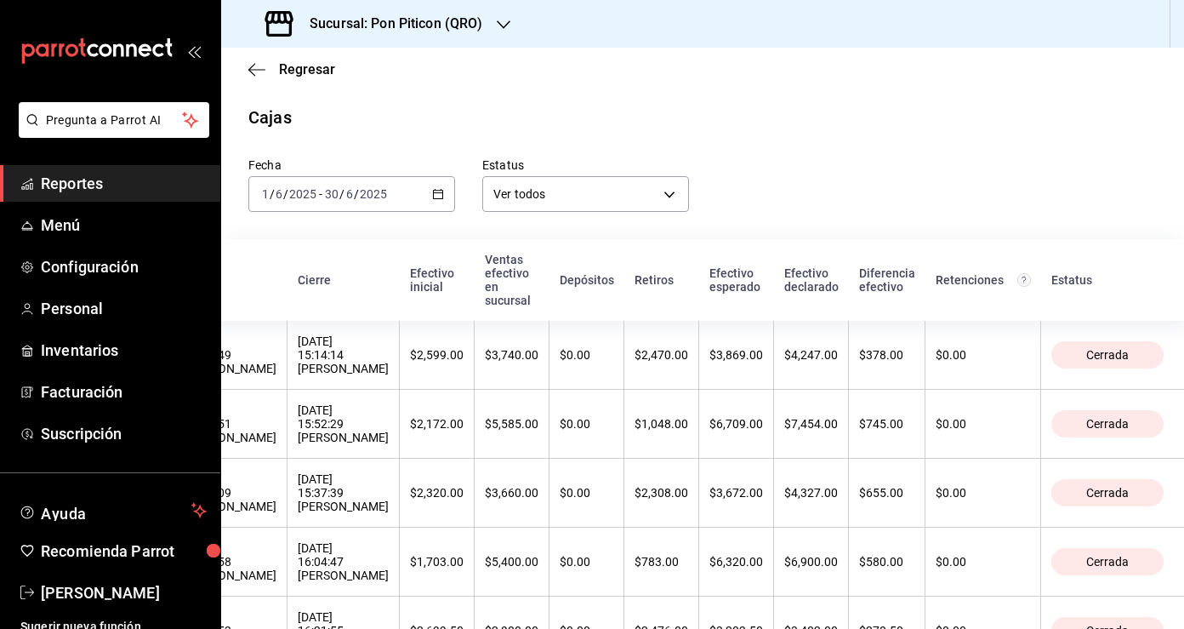
click at [924, 187] on div "Fecha [DATE] [DATE] - [DATE] [DATE] Estatus Ver todos ALL" at bounding box center [689, 171] width 936 height 82
